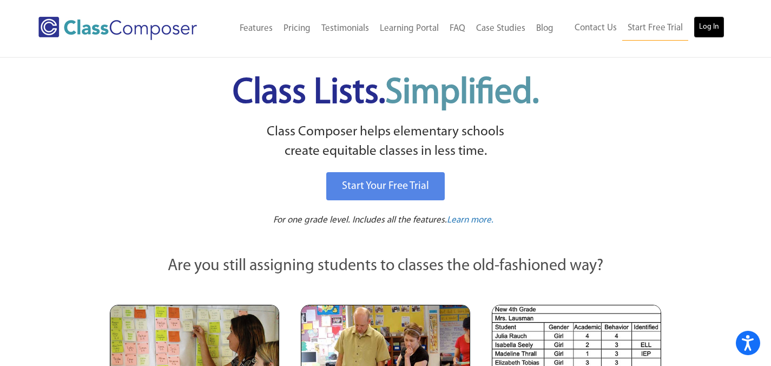
click at [717, 29] on link "Log In" at bounding box center [709, 27] width 31 height 22
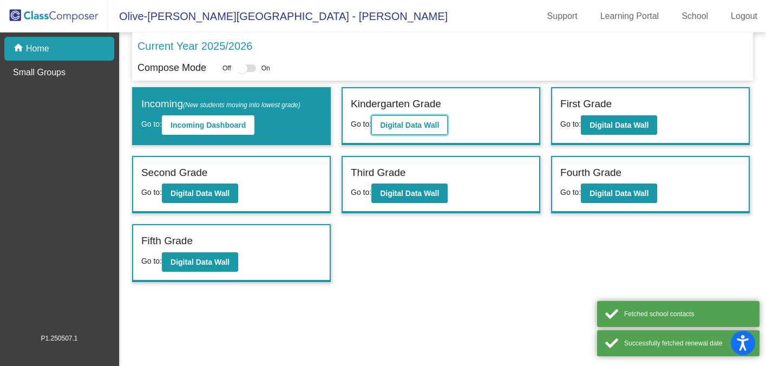
click at [433, 129] on button "Digital Data Wall" at bounding box center [409, 124] width 76 height 19
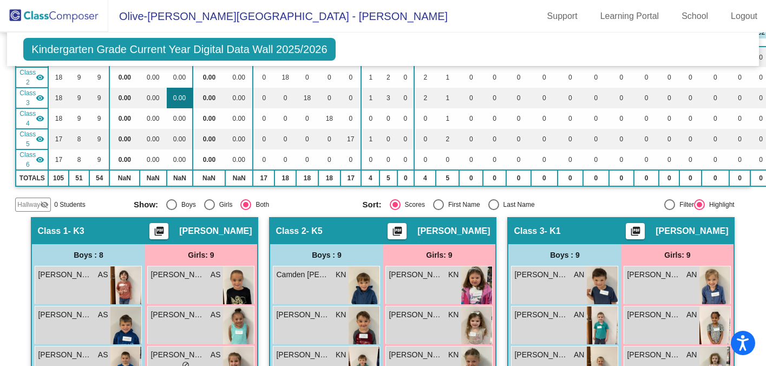
scroll to position [63, 0]
